Goal: Task Accomplishment & Management: Use online tool/utility

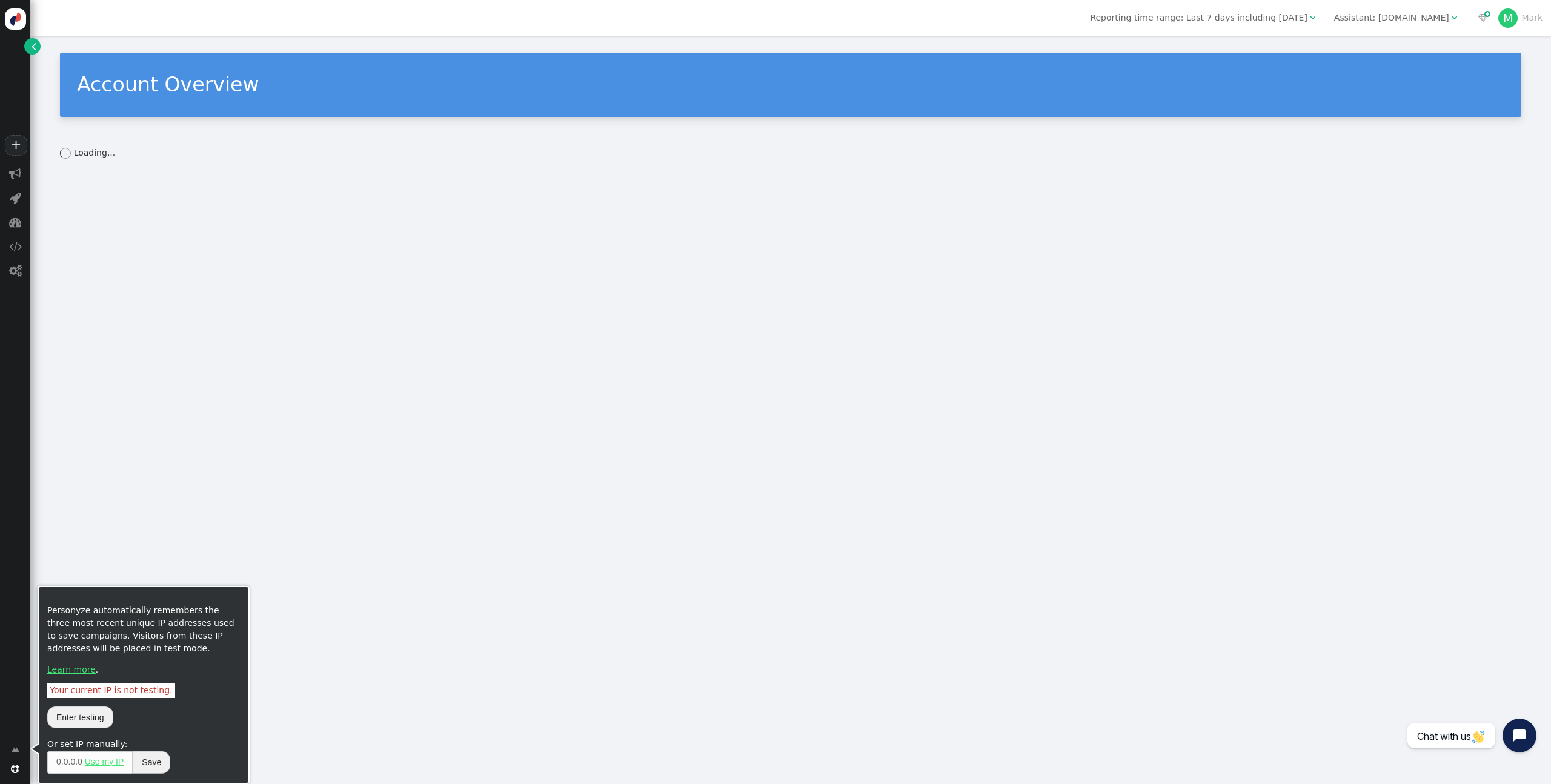
click at [17, 745] on span "" at bounding box center [15, 748] width 8 height 13
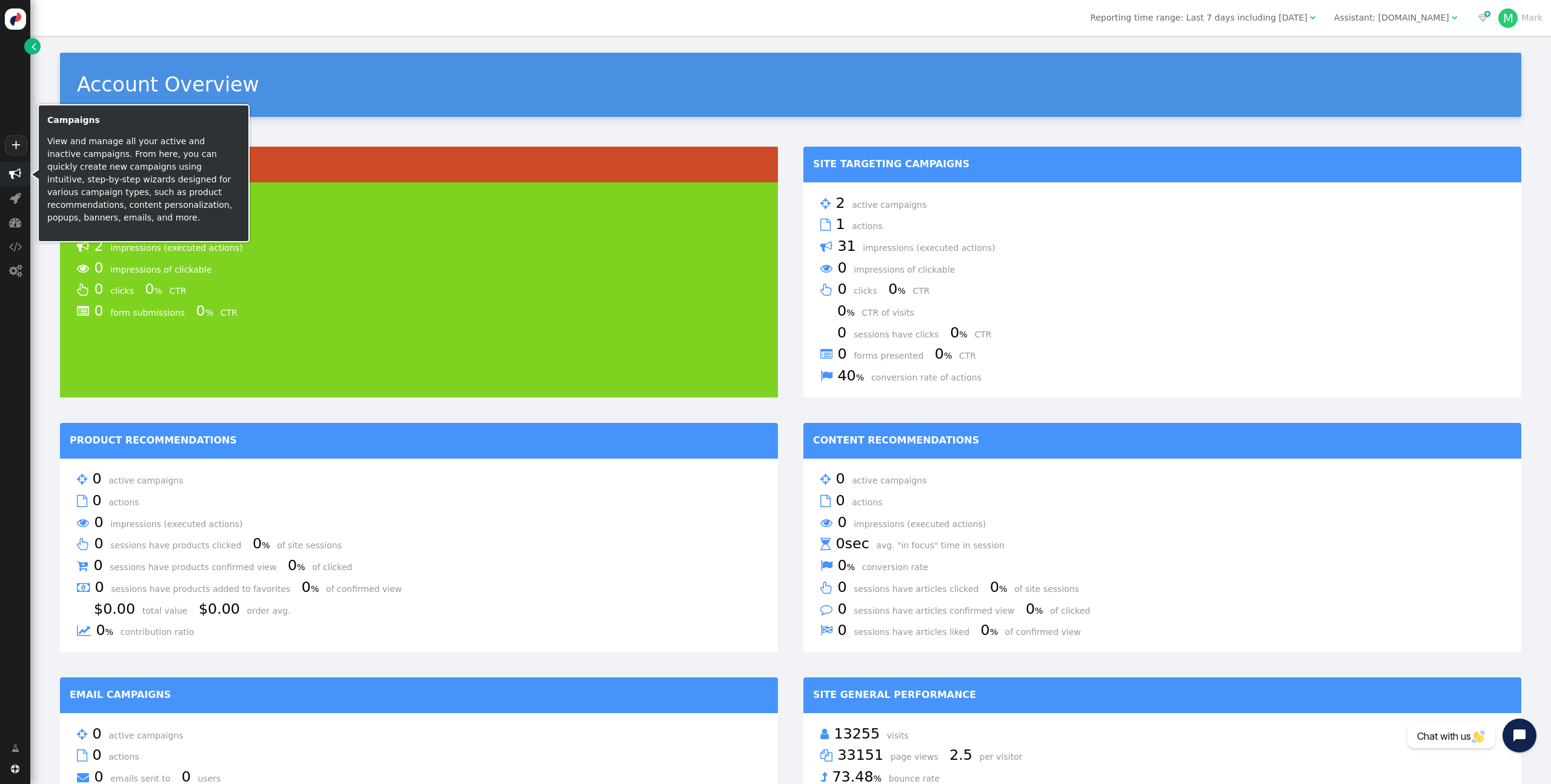
click at [13, 166] on span "" at bounding box center [15, 174] width 30 height 24
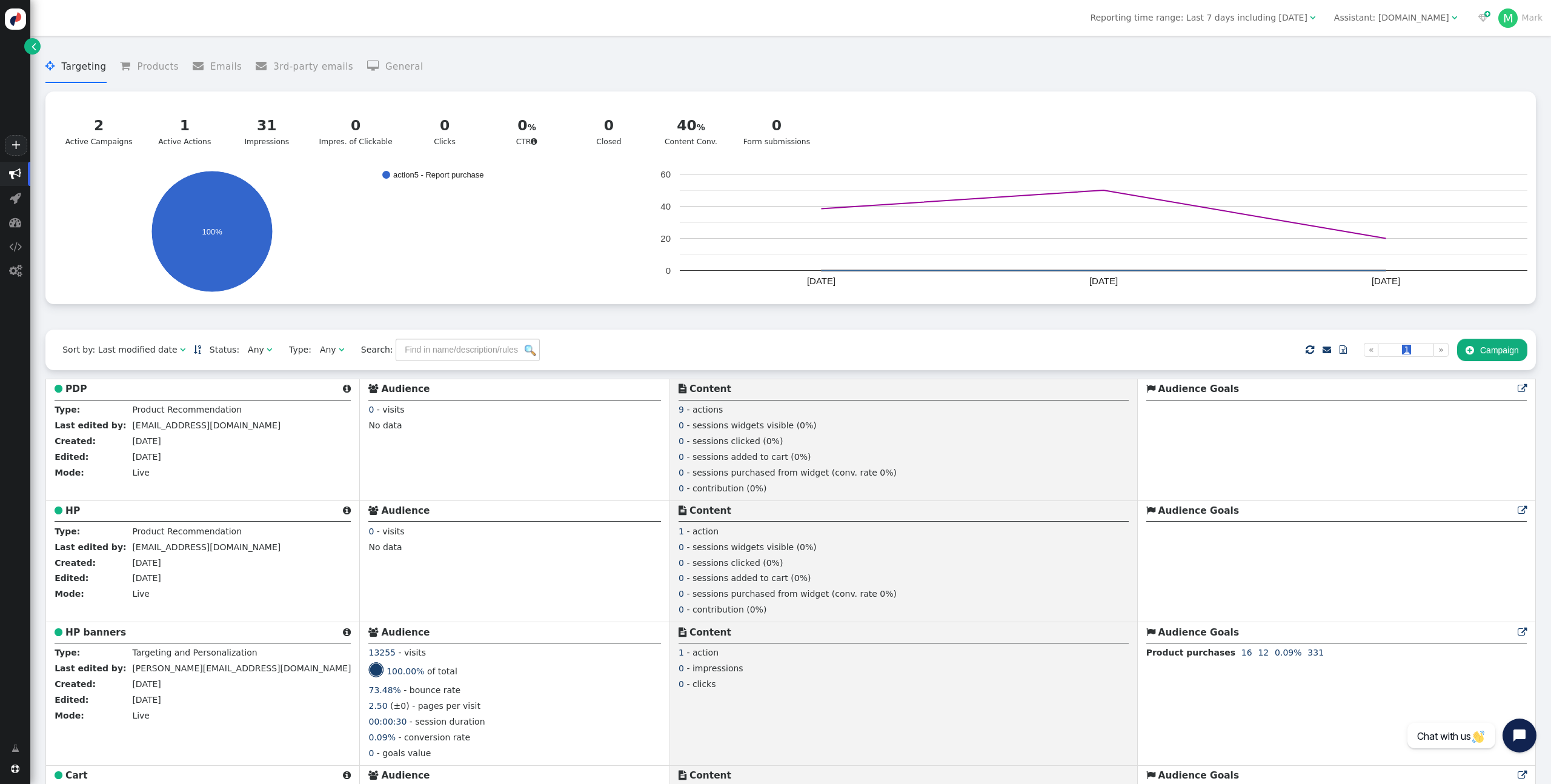
click at [165, 58] on li " Products" at bounding box center [149, 66] width 58 height 32
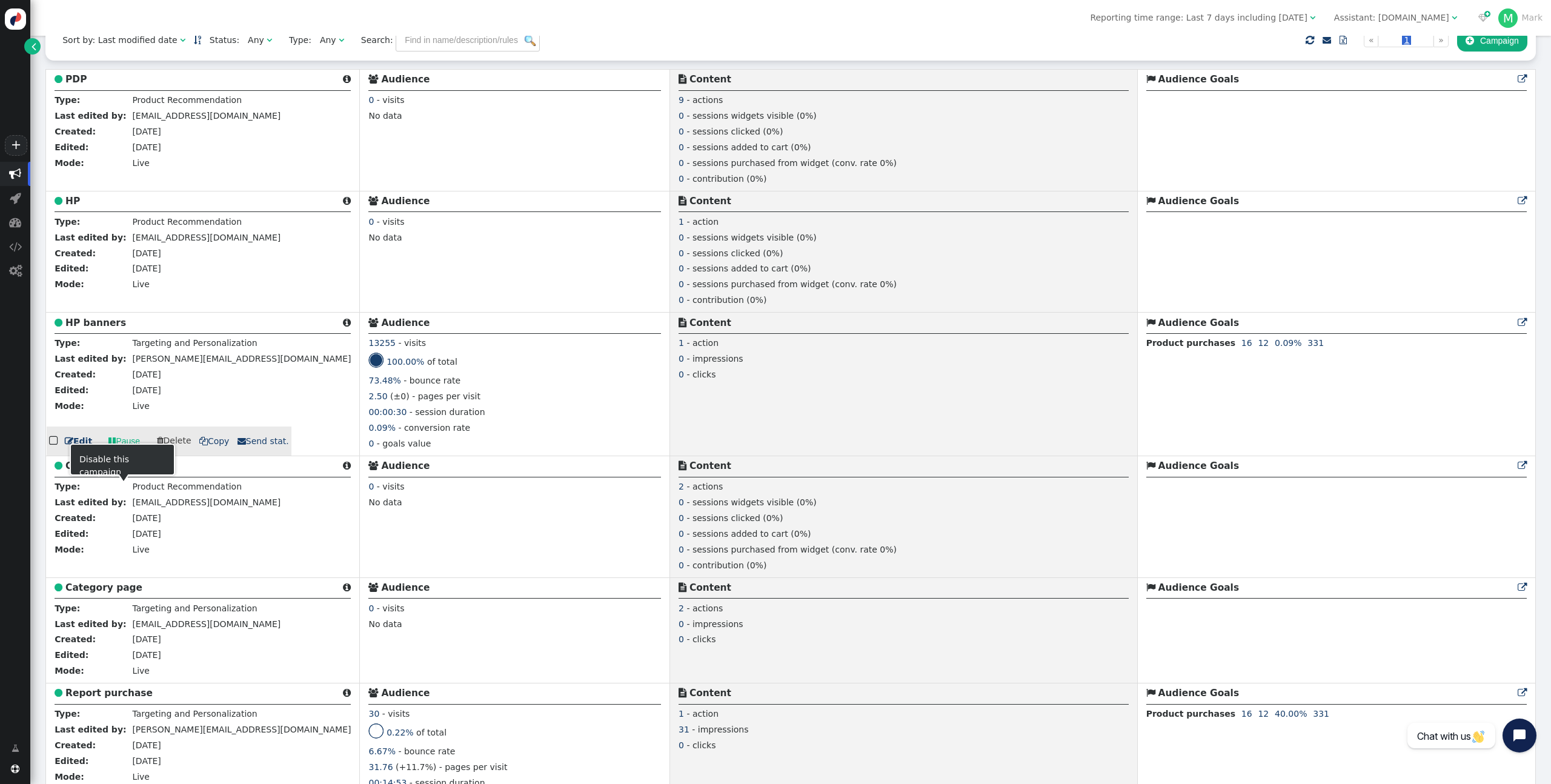
scroll to position [312, 0]
click at [78, 442] on link " Edit" at bounding box center [78, 438] width 27 height 13
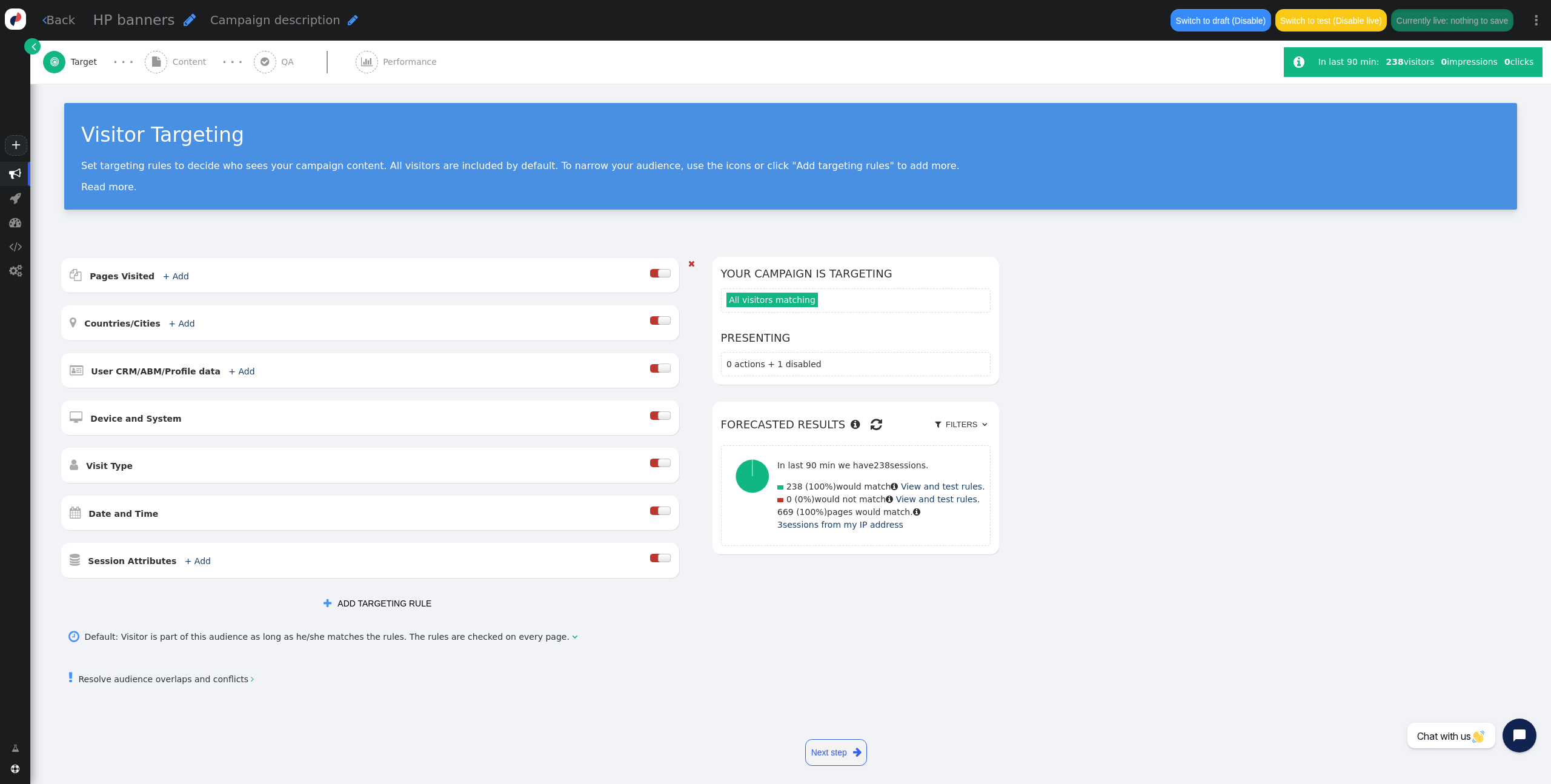
scroll to position [8, 0]
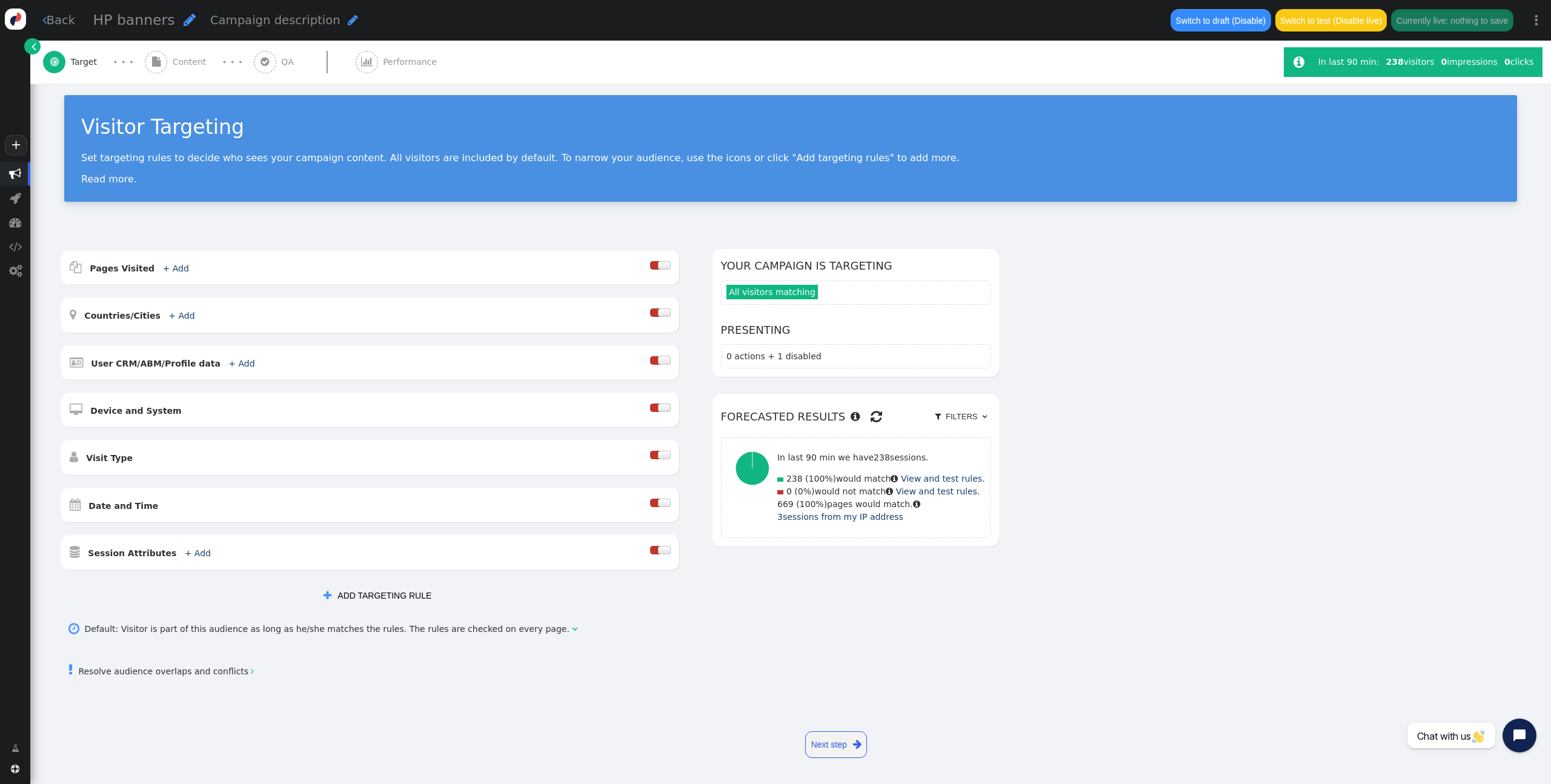
click at [58, 20] on link " Back" at bounding box center [59, 20] width 33 height 17
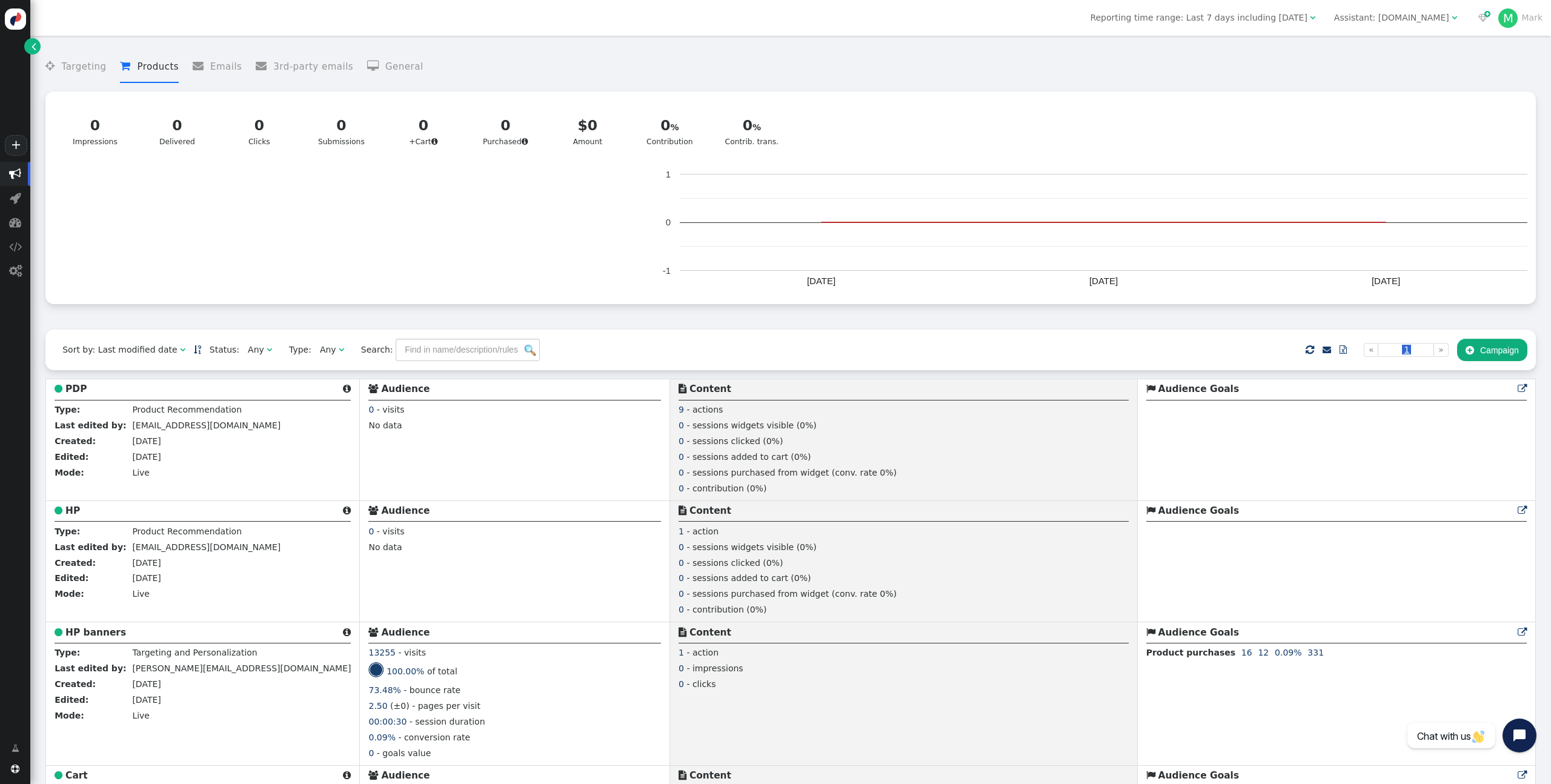
click at [91, 71] on li " Targeting" at bounding box center [76, 66] width 61 height 32
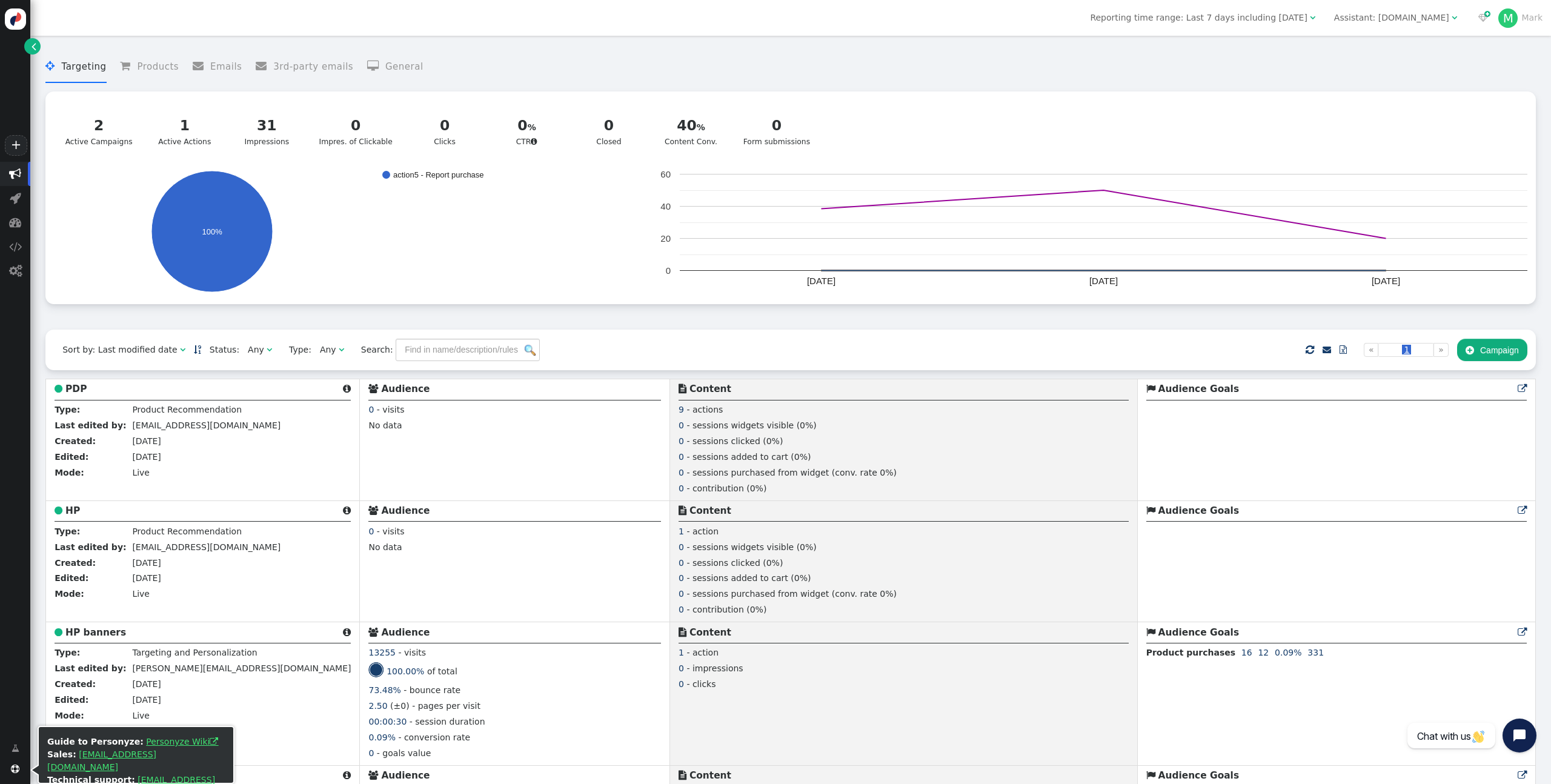
click at [15, 772] on span "" at bounding box center [16, 768] width 9 height 9
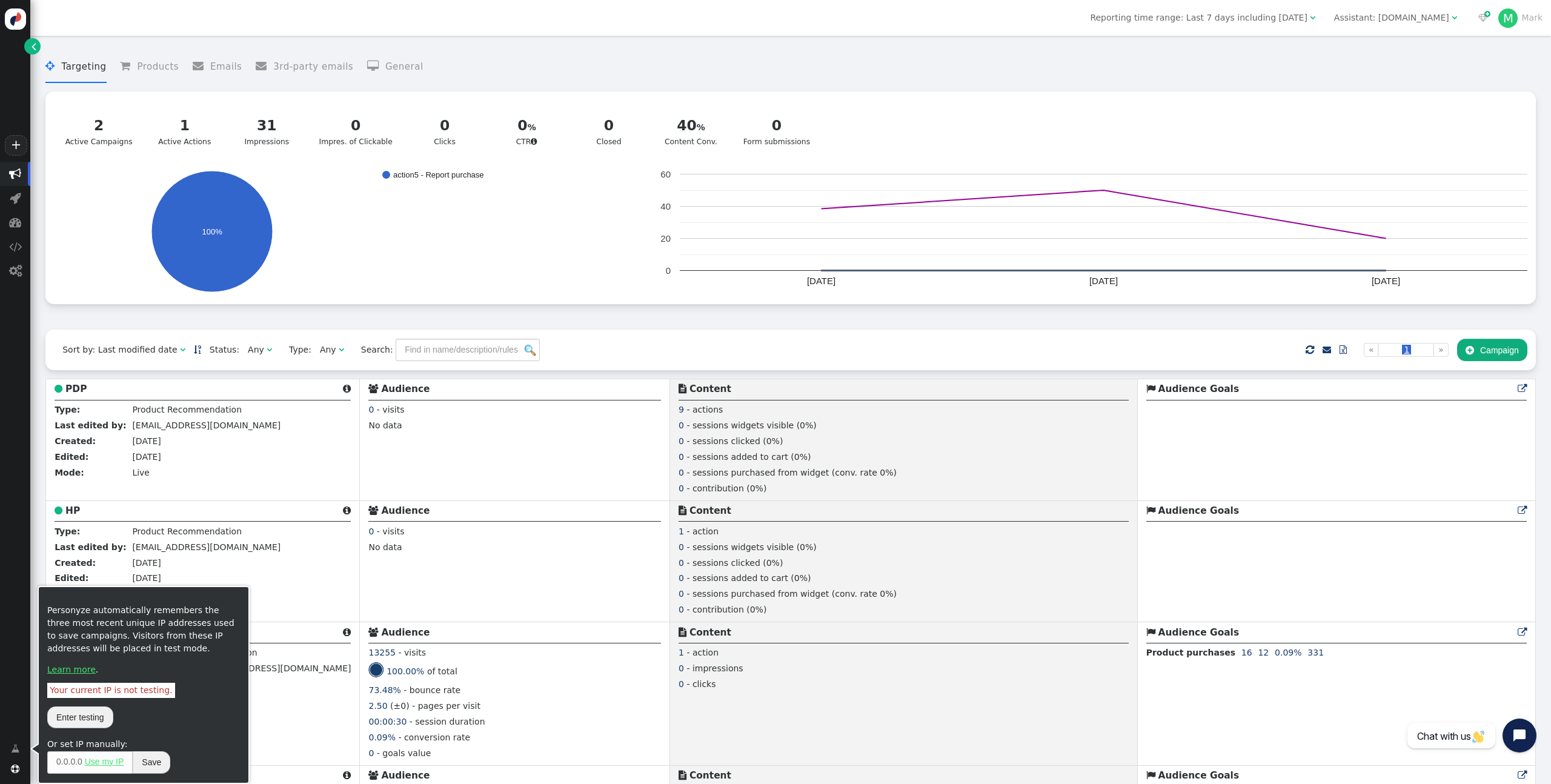
click at [16, 749] on span "" at bounding box center [15, 748] width 8 height 13
click at [113, 689] on span "Your current IP is not testing." at bounding box center [111, 689] width 128 height 15
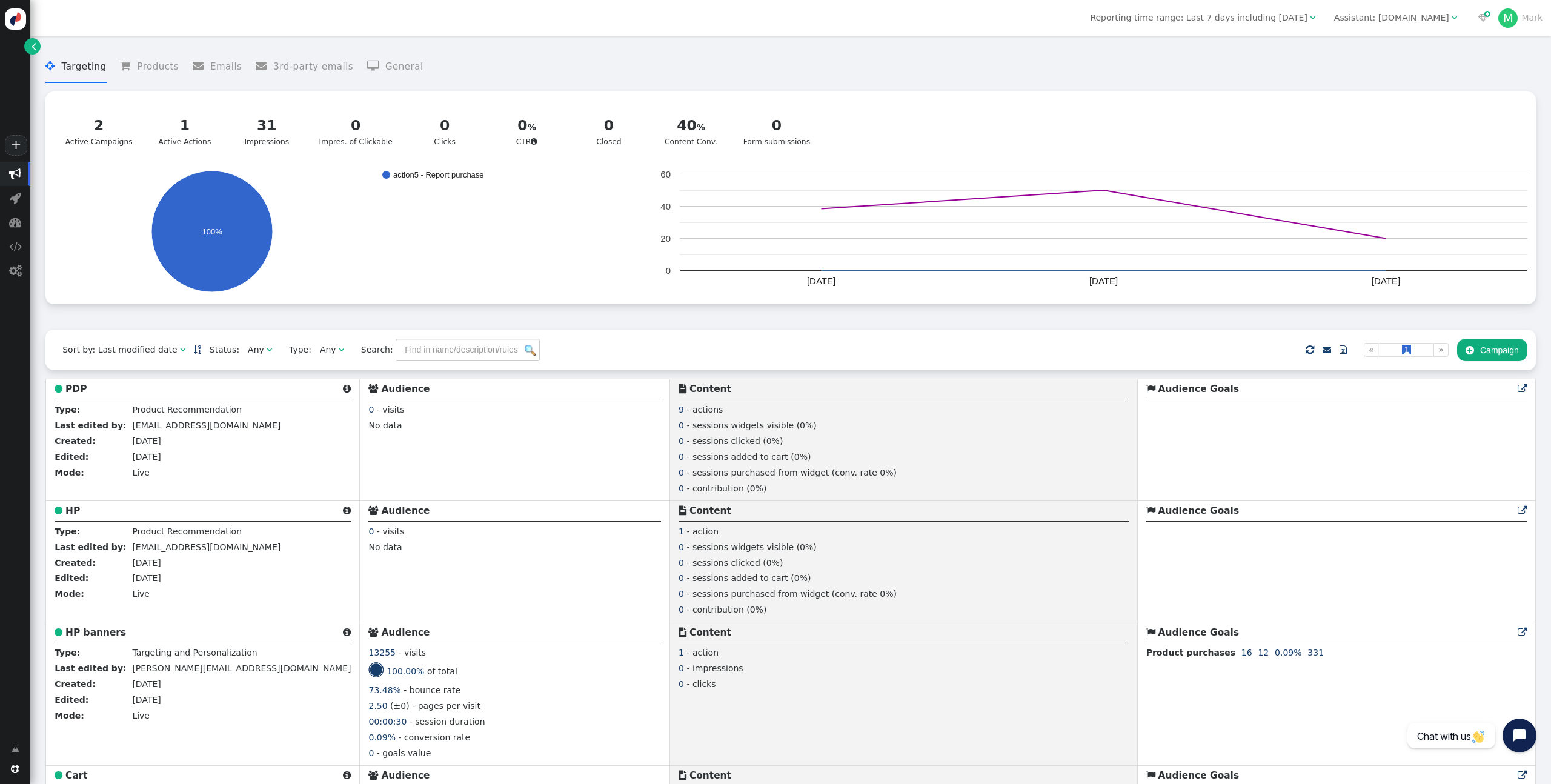
click at [102, 228] on icon "action5 - Report purchase 100%" at bounding box center [349, 231] width 589 height 121
